Goal: Task Accomplishment & Management: Manage account settings

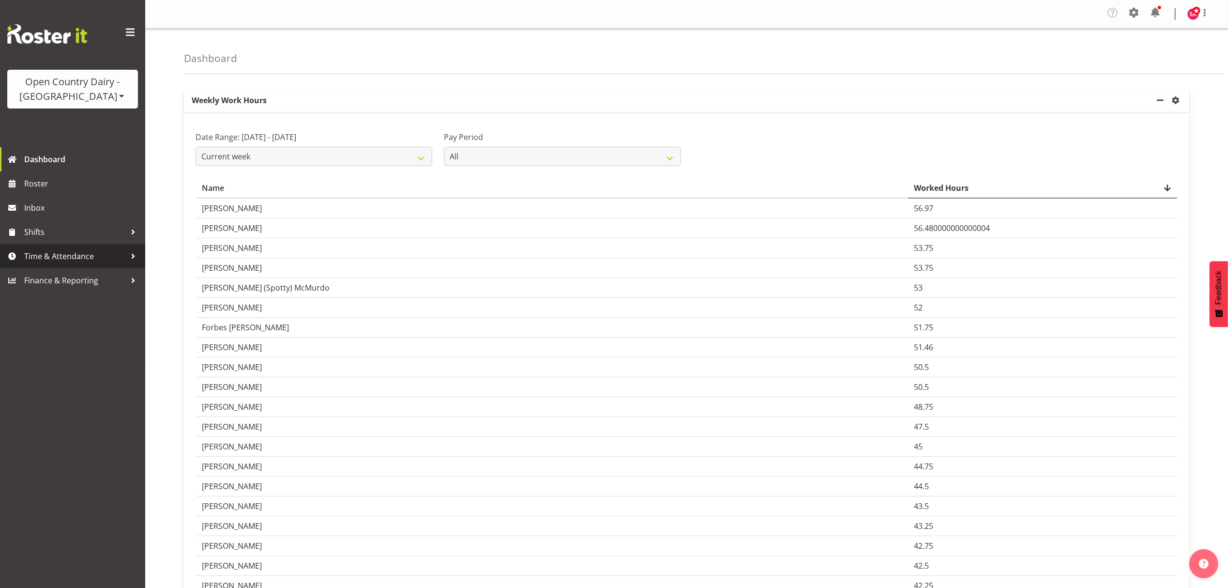
click at [49, 254] on span "Time & Attendance" at bounding box center [75, 256] width 102 height 15
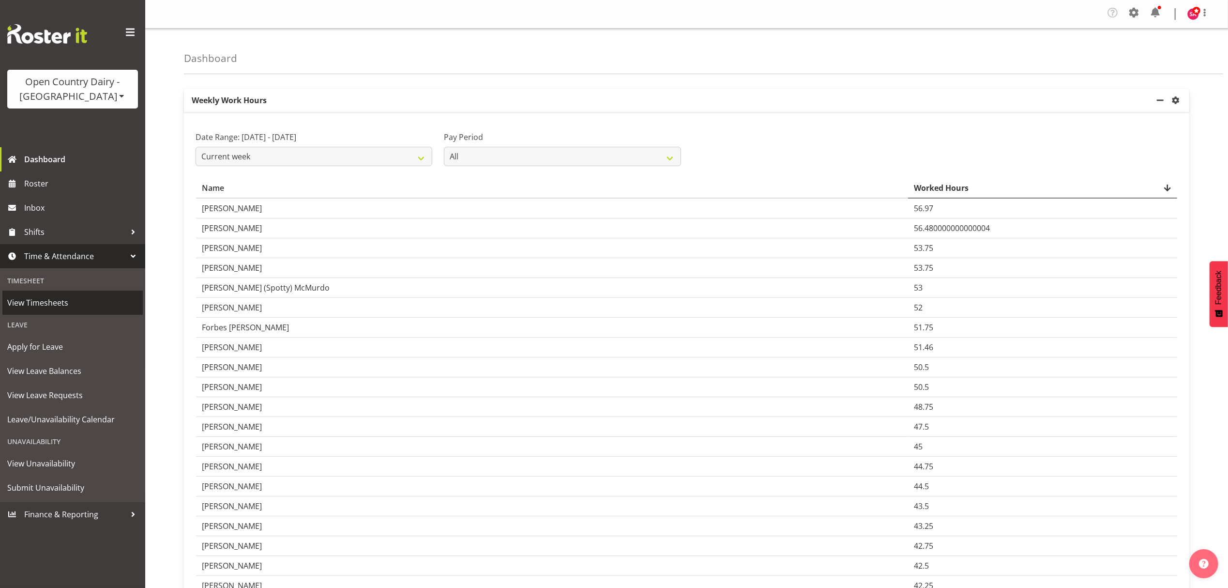
click at [59, 304] on span "View Timesheets" at bounding box center [72, 302] width 131 height 15
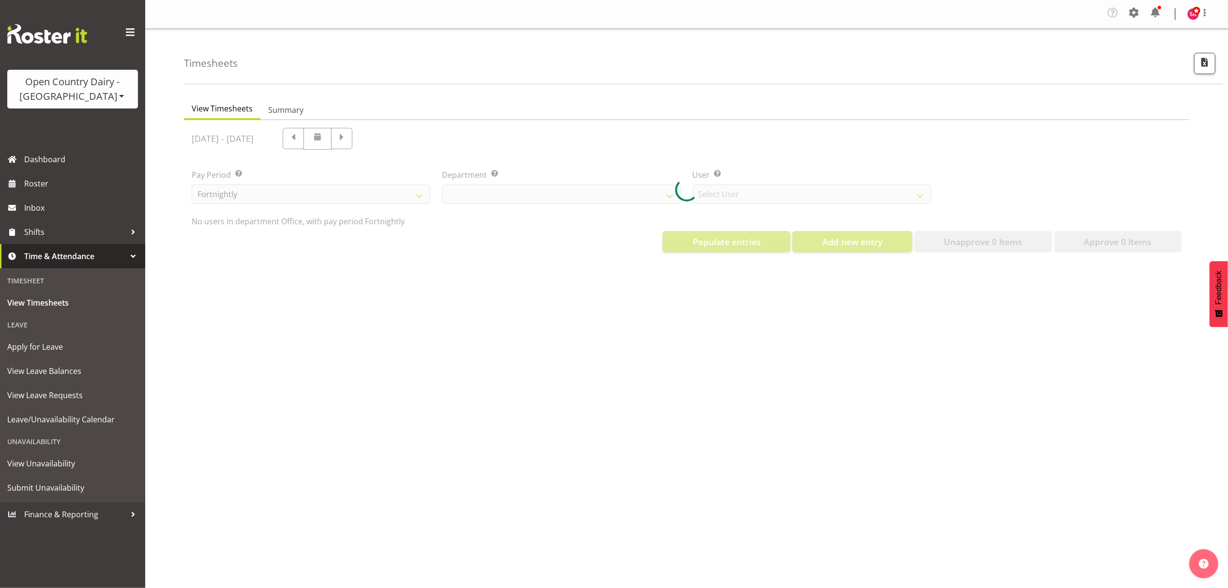
select select "699"
select select "8449"
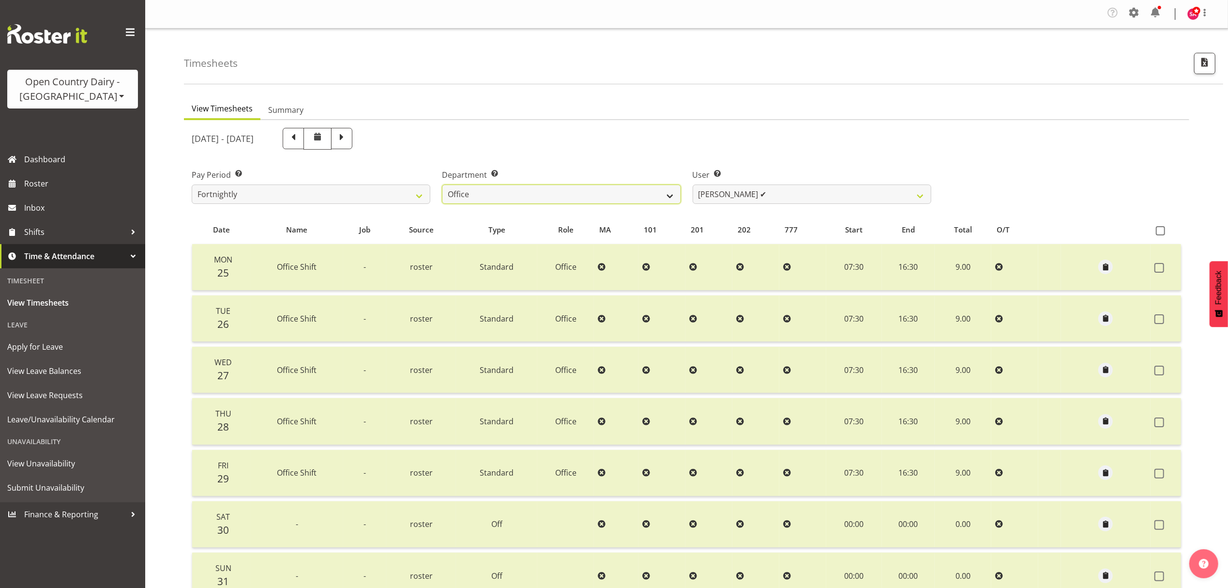
click at [541, 198] on select "734 735 736 737 738 739 851 852 853 854 855 856 858 861 862 865 868 869 870 873" at bounding box center [561, 193] width 239 height 19
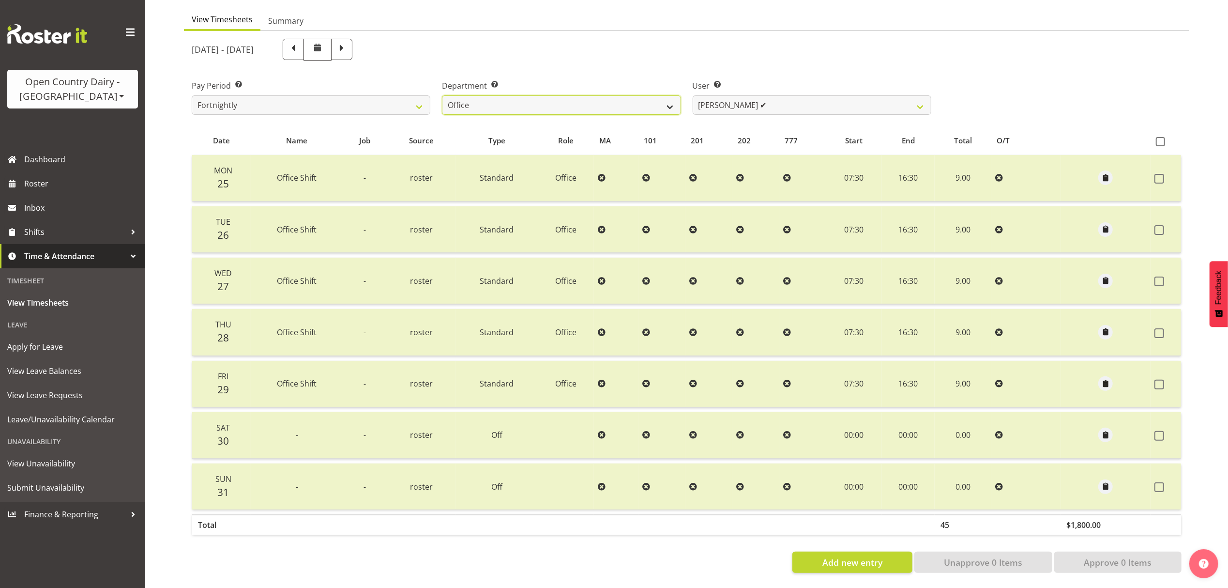
scroll to position [98, 0]
drag, startPoint x: 578, startPoint y: 95, endPoint x: 571, endPoint y: 95, distance: 6.8
click at [578, 95] on select "734 735 736 737 738 739 851 852 853 854 855 856 858 861 862 865 868 869 870 873" at bounding box center [561, 104] width 239 height 19
select select "696"
click at [442, 95] on select "734 735 736 737 738 739 851 852 853 854 855 856 858 861 862 865 868 869 870 873" at bounding box center [561, 104] width 239 height 19
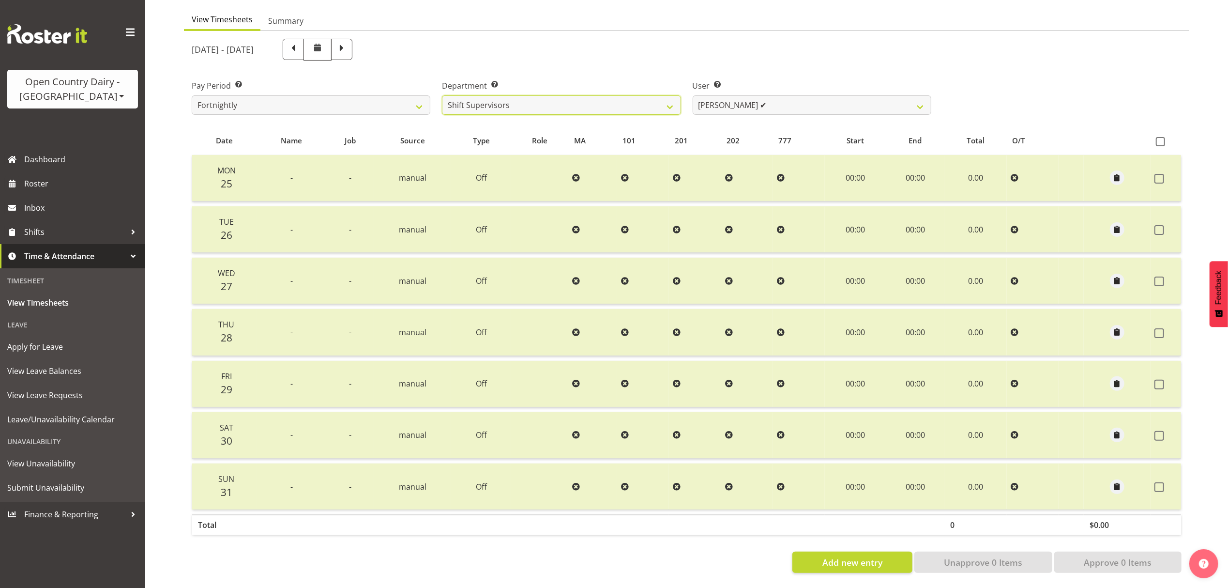
scroll to position [0, 0]
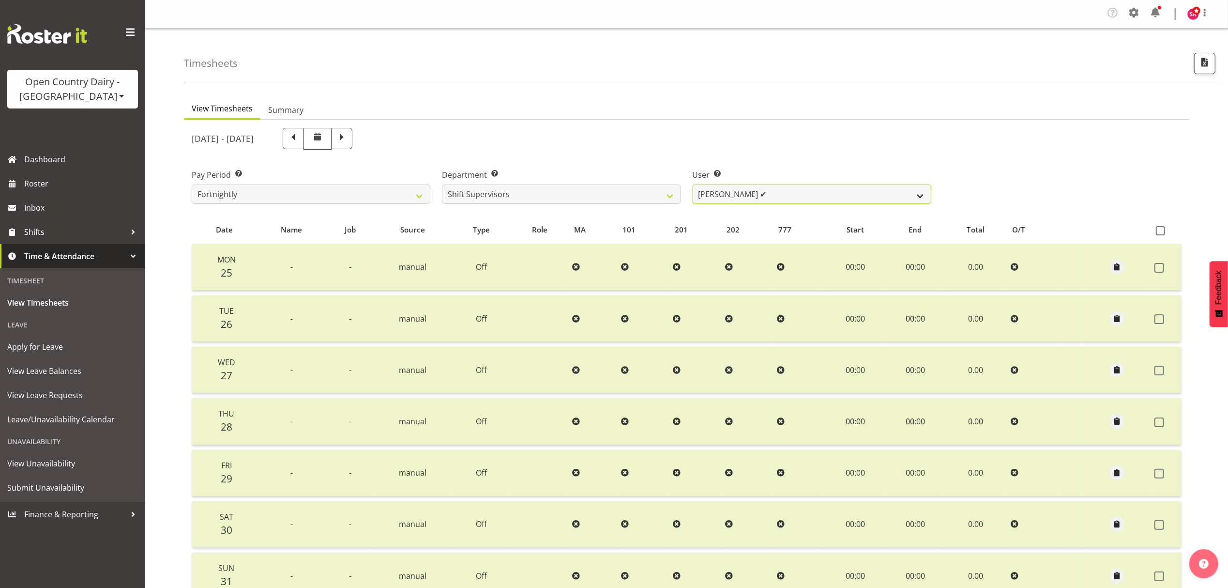
click at [733, 190] on select "Ethan Moore ✔ Laura Courtney ✔ Leonna Turner ✔ Michael Straith ✔ Vishal Vadador…" at bounding box center [812, 193] width 239 height 19
click at [693, 185] on select "Ethan Moore ✔ Laura Courtney ✔ Leonna Turner ✔ Michael Straith ✔ Vishal Vadador…" at bounding box center [812, 193] width 239 height 19
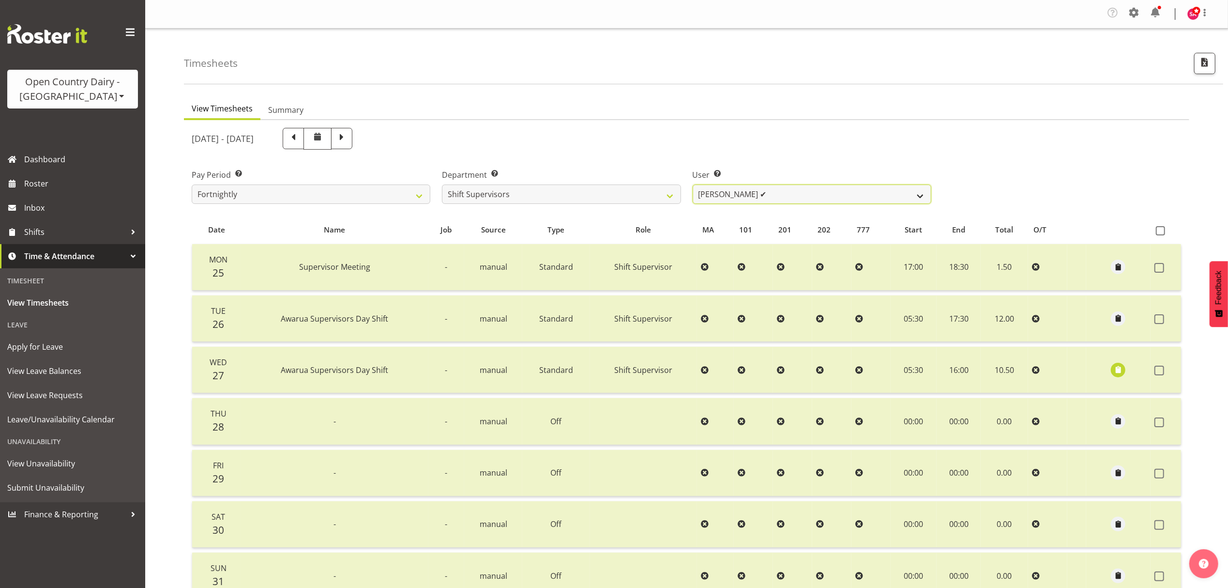
click at [783, 192] on select "Ethan Moore ✔ Laura Courtney ✔ Leonna Turner ✔ Michael Straith ✔ Vishal Vadador…" at bounding box center [812, 193] width 239 height 19
click at [693, 185] on select "Ethan Moore ✔ Laura Courtney ✔ Leonna Turner ✔ Michael Straith ✔ Vishal Vadador…" at bounding box center [812, 193] width 239 height 19
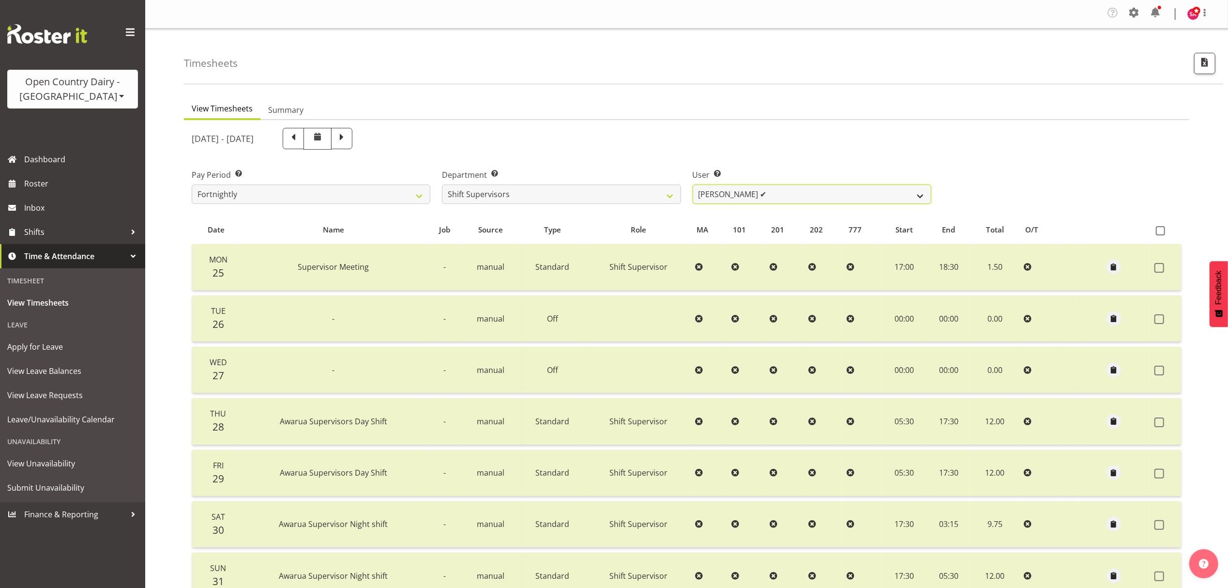
click at [781, 191] on select "Ethan Moore ✔ Laura Courtney ✔ Leonna Turner ✔ Michael Straith ✔ Vishal Vadador…" at bounding box center [812, 193] width 239 height 19
select select "7481"
click at [693, 185] on select "Ethan Moore ✔ Laura Courtney ✔ Leonna Turner ✔ Michael Straith ✔ Vishal Vadador…" at bounding box center [812, 193] width 239 height 19
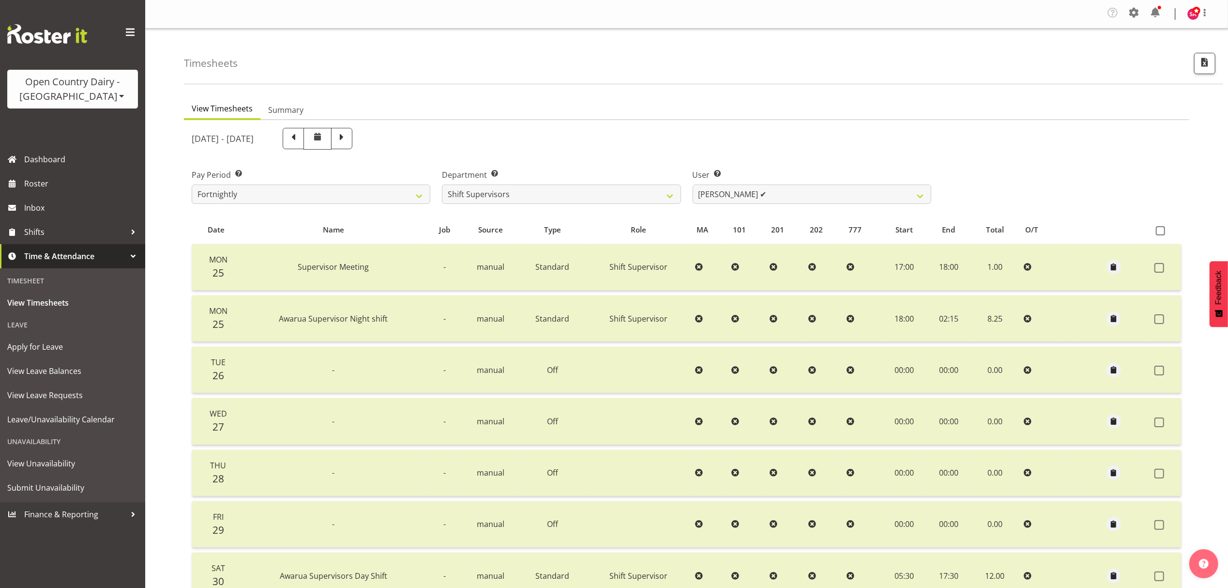
click at [99, 101] on div "Open Country Dairy - [GEOGRAPHIC_DATA]" at bounding box center [72, 89] width 111 height 29
click at [100, 122] on link "Open Country Dairy - [GEOGRAPHIC_DATA]" at bounding box center [100, 122] width 187 height 17
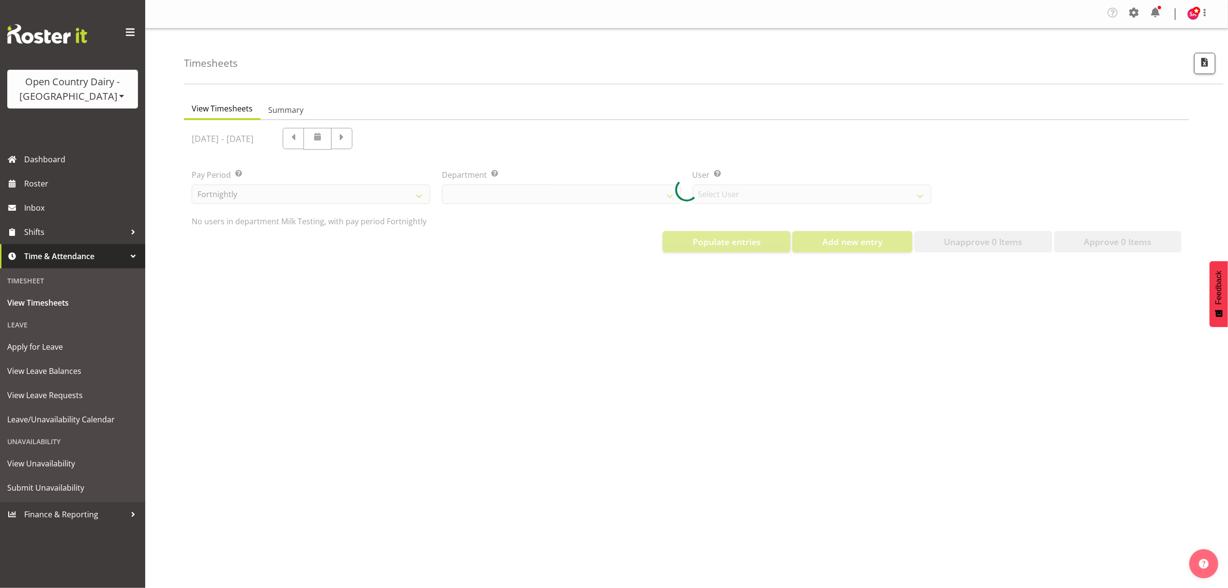
select select "733"
select select "7414"
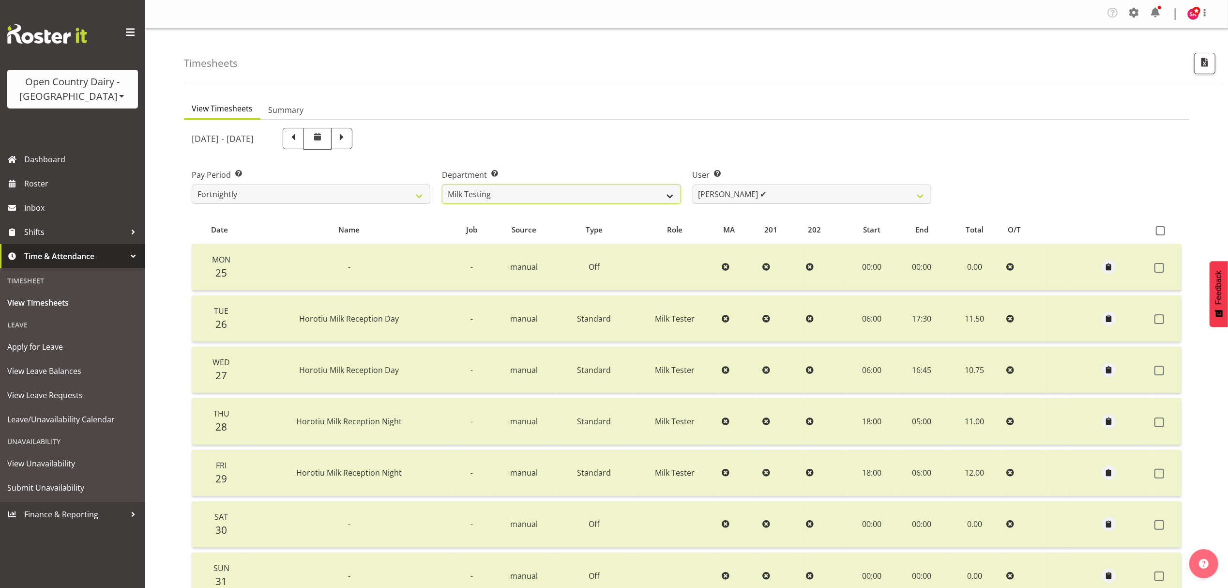
click at [545, 194] on select "701 702 703 704 705 706 707 708 709 710 711 712 713 714 715 716 717 718 719 720" at bounding box center [561, 193] width 239 height 19
select select "885"
click at [442, 185] on select "701 702 703 704 705 706 707 708 709 710 711 712 713 714 715 716 717 718 719 720" at bounding box center [561, 193] width 239 height 19
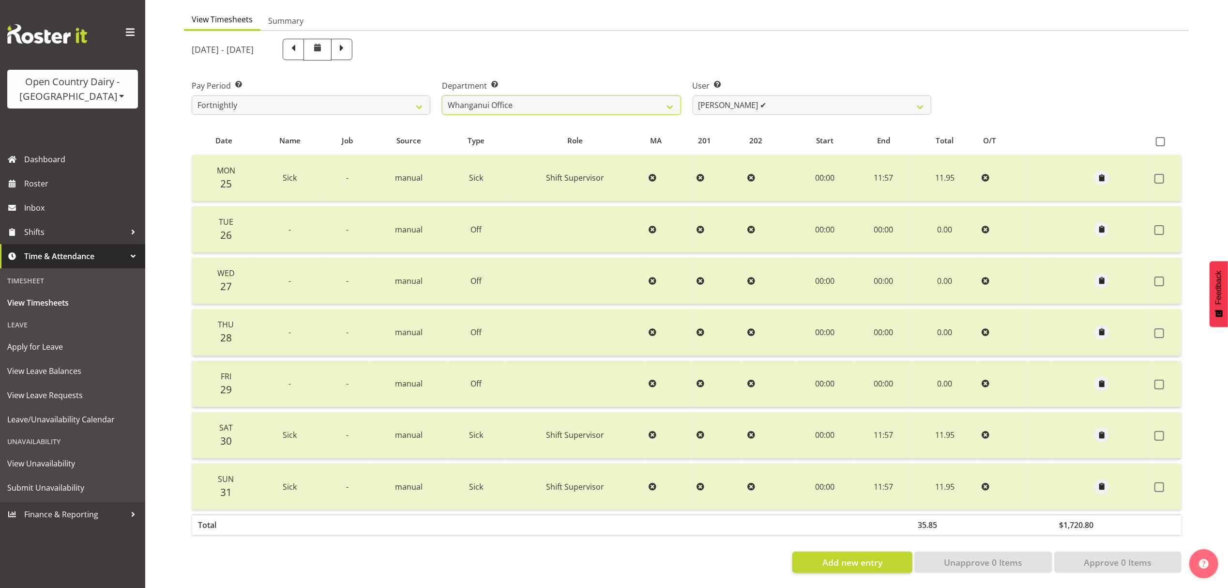
scroll to position [98, 0]
click at [348, 42] on span at bounding box center [342, 48] width 13 height 13
select select
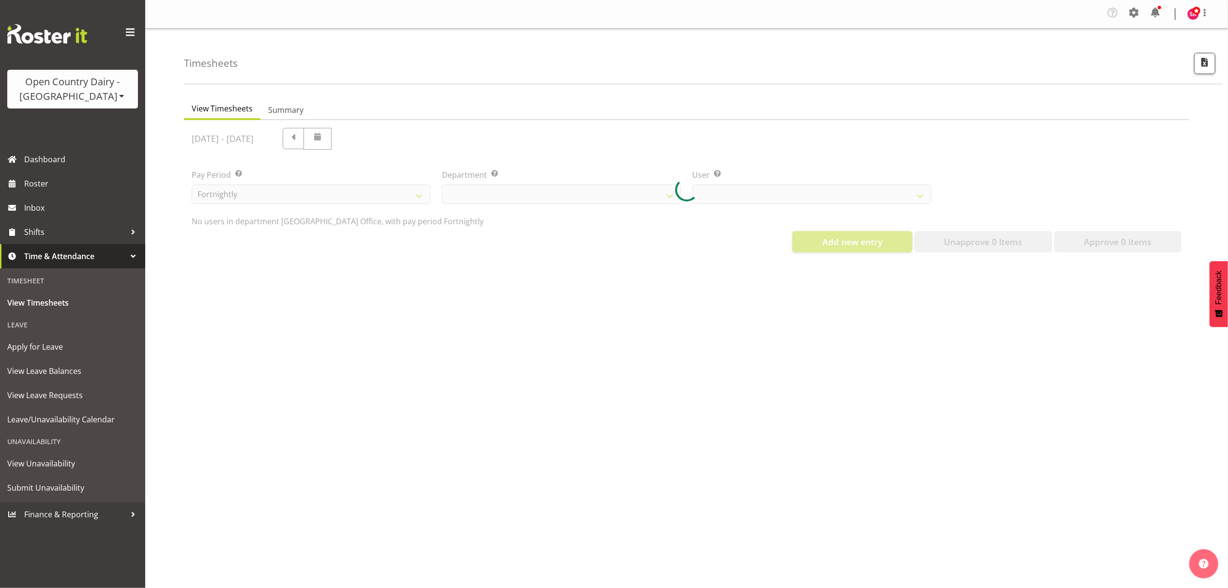
scroll to position [0, 0]
select select "885"
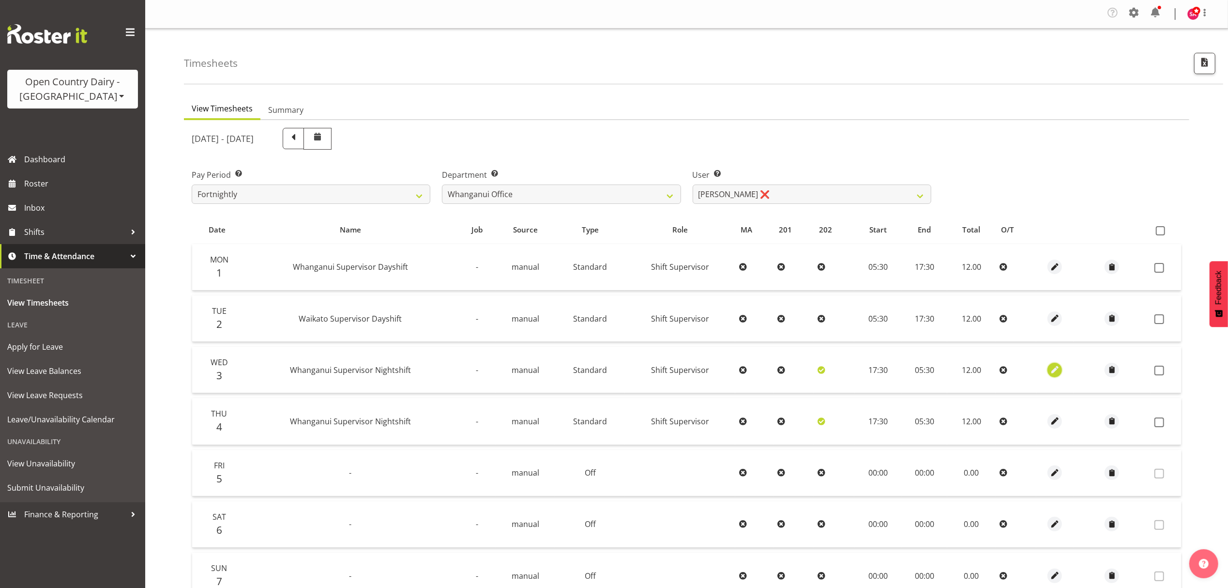
click at [1054, 371] on span "button" at bounding box center [1055, 369] width 11 height 11
select select "Standard"
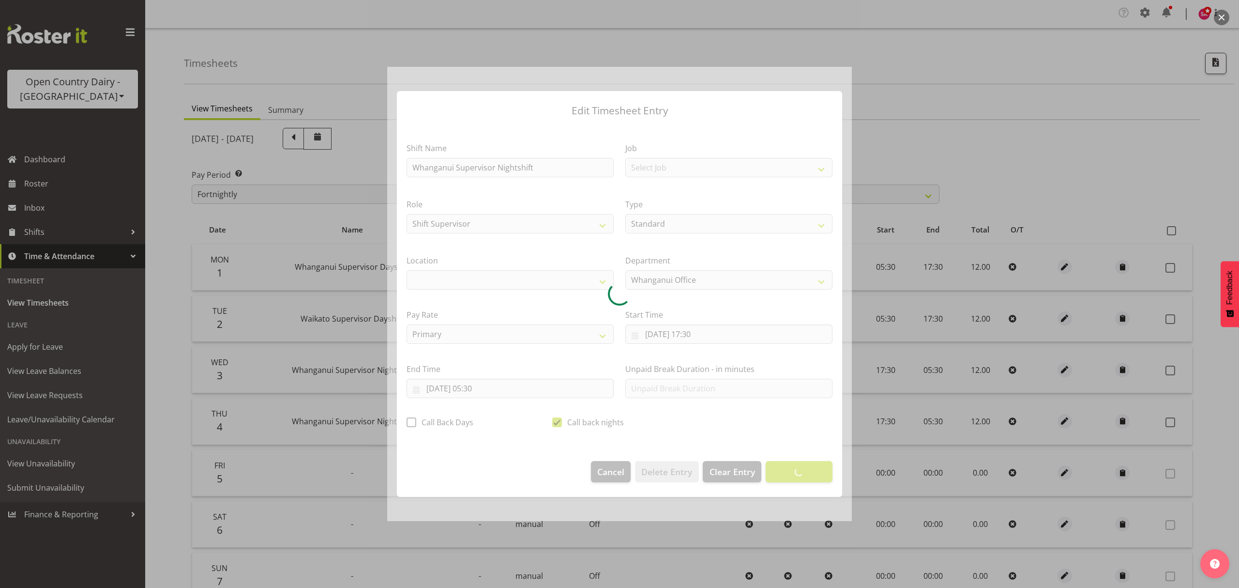
select select "1244"
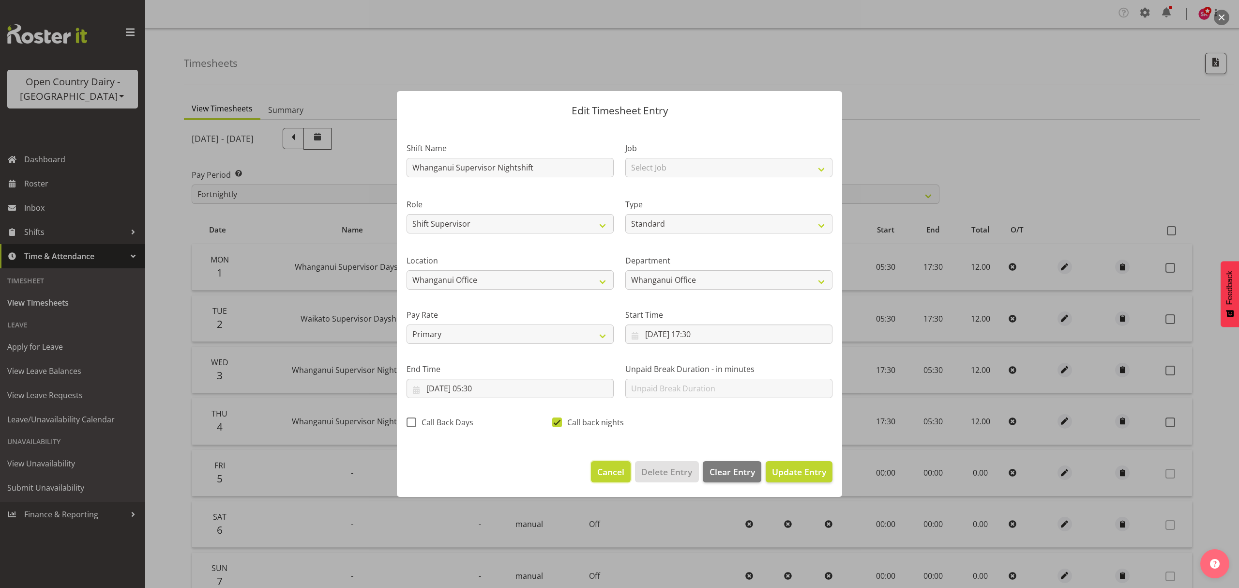
click at [604, 473] on span "Cancel" at bounding box center [610, 471] width 27 height 13
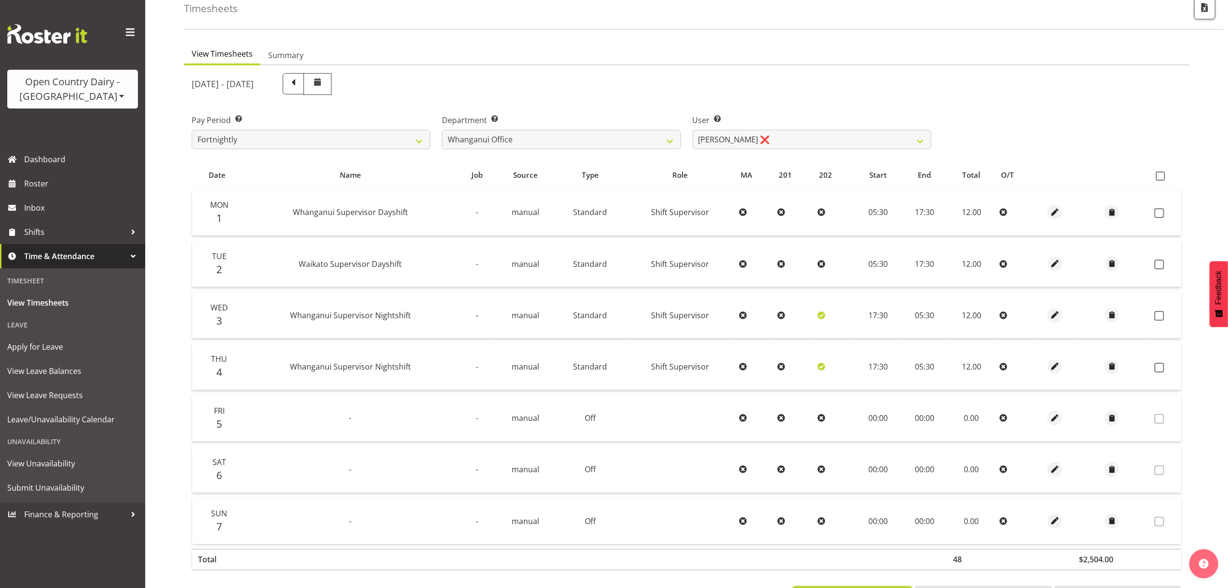
scroll to position [98, 0]
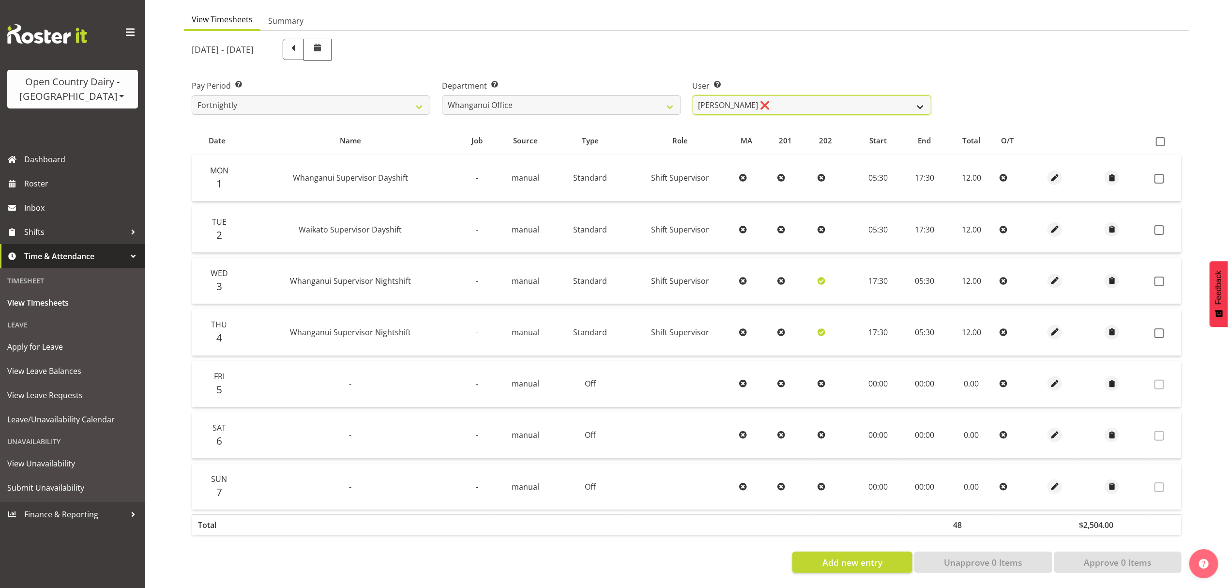
click at [750, 95] on select "Bruce Lind ❌ Filiki Huirua-Taupa'u ❌ Josh Wilson ❌ Keane Metekingi ❌ Mark Hoppe…" at bounding box center [812, 104] width 239 height 19
click at [693, 95] on select "Bruce Lind ❌ Filiki Huirua-Taupa'u ❌ Josh Wilson ❌ Keane Metekingi ❌ Mark Hoppe…" at bounding box center [812, 104] width 239 height 19
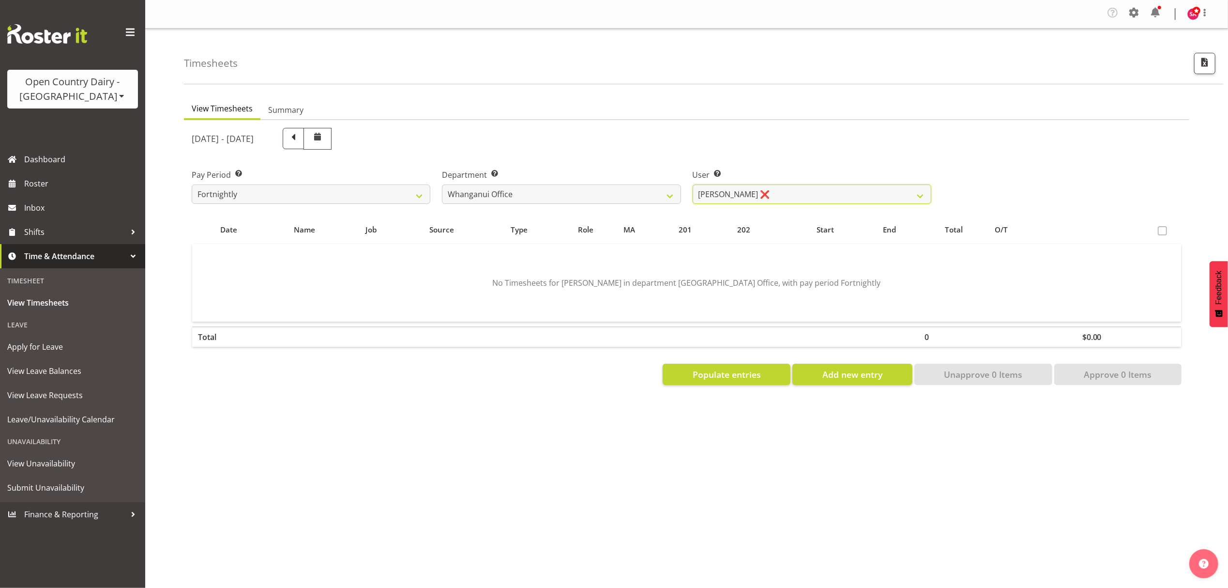
scroll to position [0, 0]
click at [775, 191] on select "Bruce Lind ❌ Filiki Huirua-Taupa'u ❌ Josh Wilson ❌ Keane Metekingi ❌ Mark Hoppe…" at bounding box center [812, 193] width 239 height 19
click at [693, 185] on select "Bruce Lind ❌ Filiki Huirua-Taupa'u ❌ Josh Wilson ❌ Keane Metekingi ❌ Mark Hoppe…" at bounding box center [812, 193] width 239 height 19
click at [763, 193] on select "Bruce Lind ❌ Filiki Huirua-Taupa'u ❌ Josh Wilson ❌ Keane Metekingi ❌ Mark Hoppe…" at bounding box center [812, 193] width 239 height 19
click at [693, 185] on select "Bruce Lind ❌ Filiki Huirua-Taupa'u ❌ Josh Wilson ❌ Keane Metekingi ❌ Mark Hoppe…" at bounding box center [812, 193] width 239 height 19
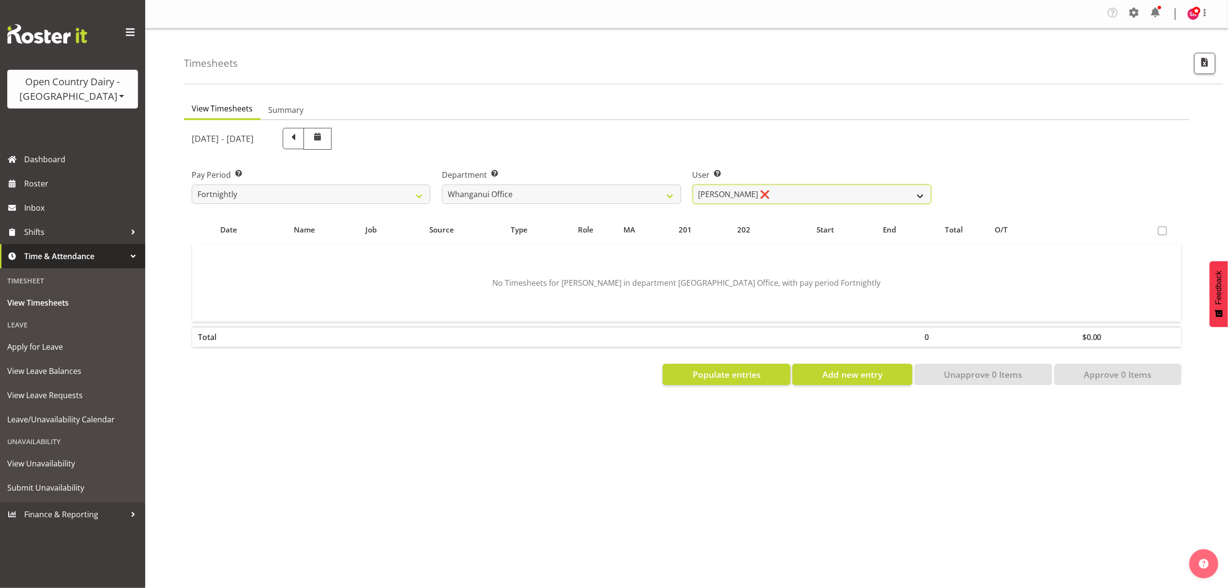
click at [774, 192] on select "Bruce Lind ❌ Filiki Huirua-Taupa'u ❌ Josh Wilson ❌ Keane Metekingi ❌ Mark Hoppe…" at bounding box center [812, 193] width 239 height 19
click at [693, 185] on select "Bruce Lind ❌ Filiki Huirua-Taupa'u ❌ Josh Wilson ❌ Keane Metekingi ❌ Mark Hoppe…" at bounding box center [812, 193] width 239 height 19
click at [792, 191] on select "Bruce Lind ❌ Filiki Huirua-Taupa'u ❌ Josh Wilson ❌ Keane Metekingi ❌ Mark Hoppe…" at bounding box center [812, 193] width 239 height 19
click at [693, 185] on select "Bruce Lind ❌ Filiki Huirua-Taupa'u ❌ Josh Wilson ❌ Keane Metekingi ❌ Mark Hoppe…" at bounding box center [812, 193] width 239 height 19
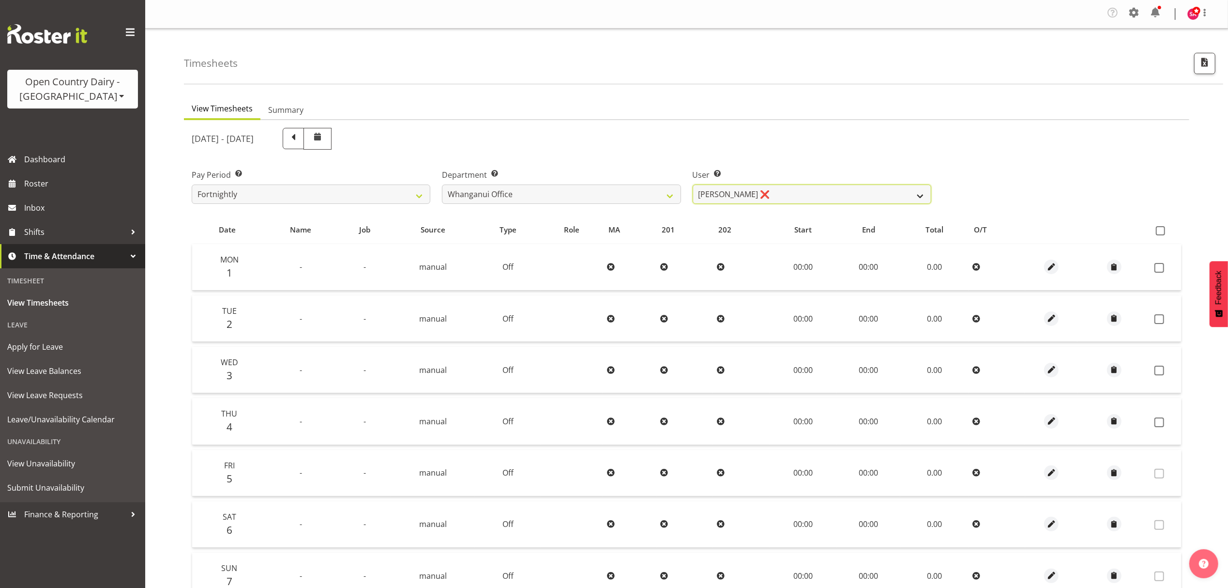
click at [763, 192] on select "Bruce Lind ❌ Filiki Huirua-Taupa'u ❌ Josh Wilson ❌ Keane Metekingi ❌ Mark Hoppe…" at bounding box center [812, 193] width 239 height 19
click at [693, 185] on select "Bruce Lind ❌ Filiki Huirua-Taupa'u ❌ Josh Wilson ❌ Keane Metekingi ❌ Mark Hoppe…" at bounding box center [812, 193] width 239 height 19
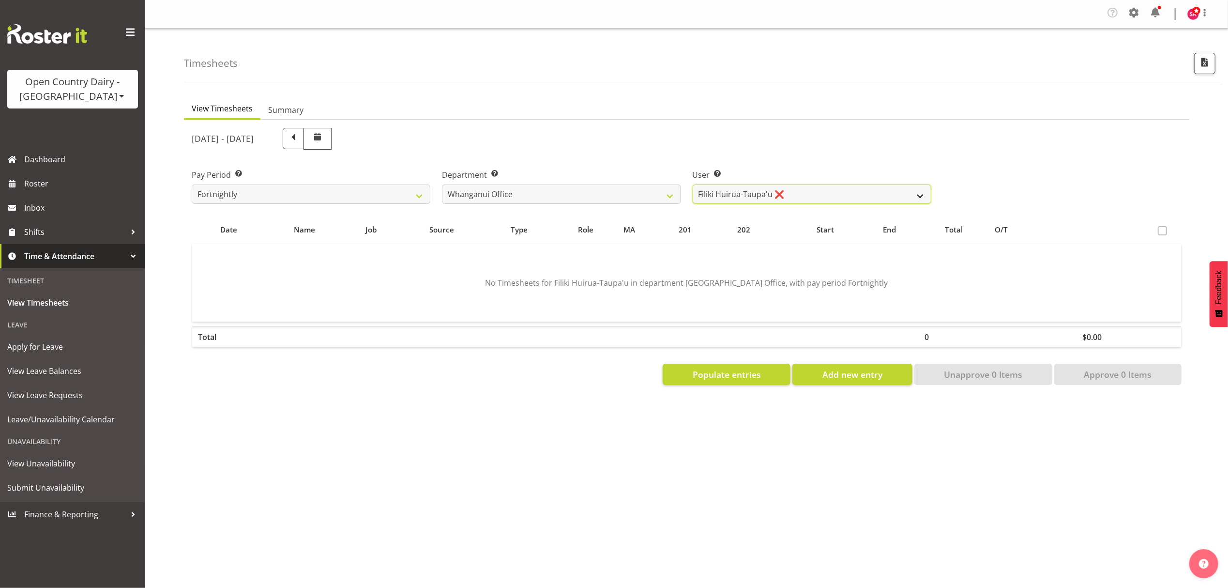
click at [789, 192] on select "Bruce Lind ❌ Filiki Huirua-Taupa'u ❌ Josh Wilson ❌ Keane Metekingi ❌ Mark Hoppe…" at bounding box center [812, 193] width 239 height 19
select select "7400"
click at [693, 185] on select "Bruce Lind ❌ Filiki Huirua-Taupa'u ❌ Josh Wilson ❌ Keane Metekingi ❌ Mark Hoppe…" at bounding box center [812, 193] width 239 height 19
